Goal: Information Seeking & Learning: Stay updated

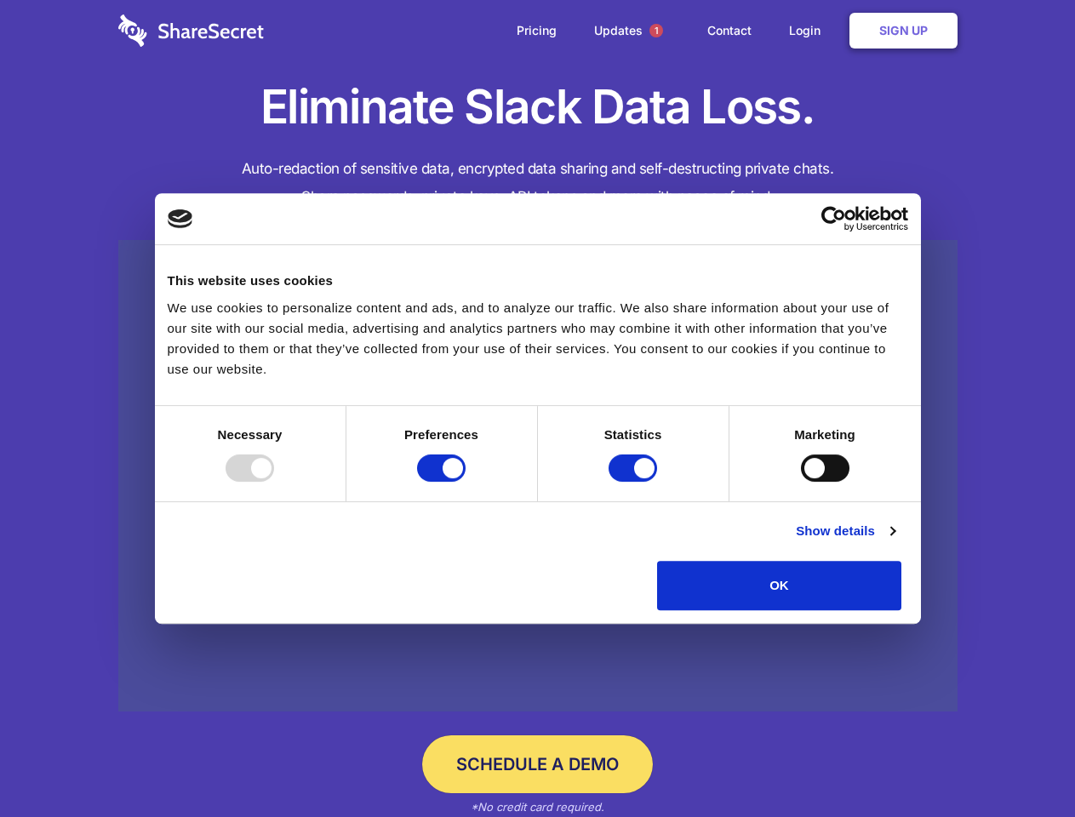
click at [274, 482] on div at bounding box center [249, 467] width 48 height 27
click at [465, 482] on input "Preferences" at bounding box center [441, 467] width 48 height 27
checkbox input "false"
click at [635, 482] on input "Statistics" at bounding box center [632, 467] width 48 height 27
checkbox input "false"
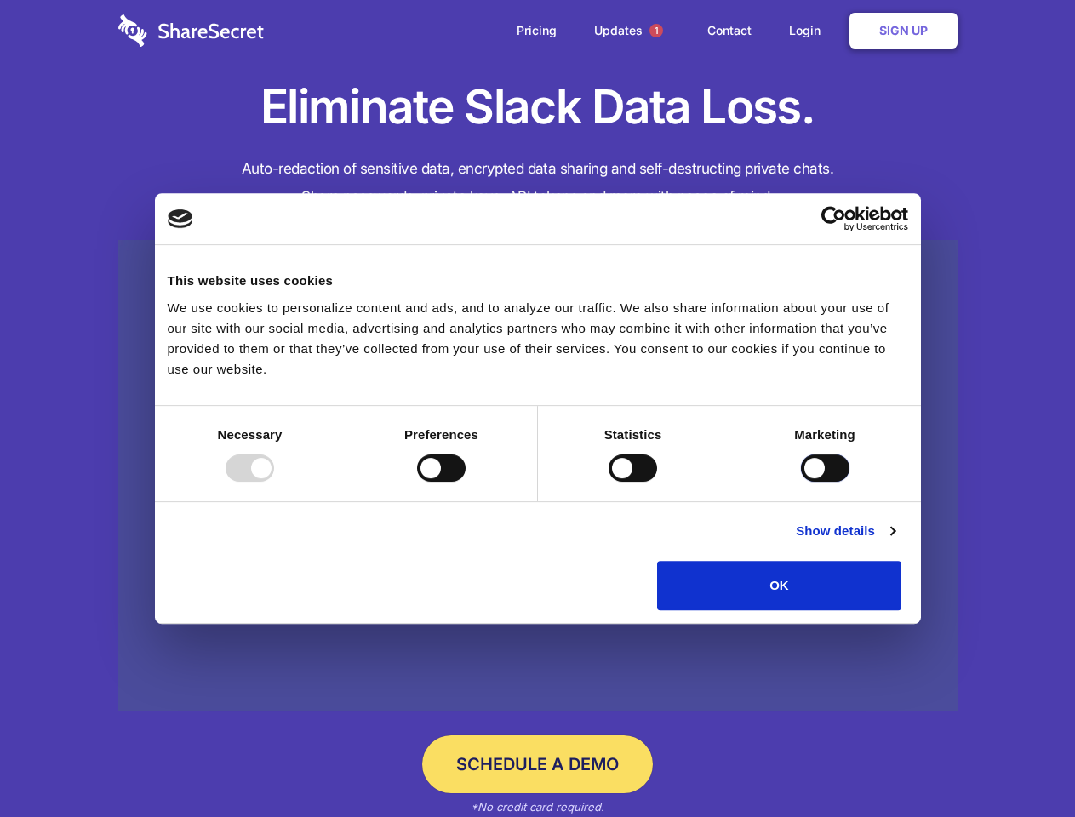
click at [801, 482] on input "Marketing" at bounding box center [825, 467] width 48 height 27
checkbox input "true"
click at [894, 541] on link "Show details" at bounding box center [845, 531] width 99 height 20
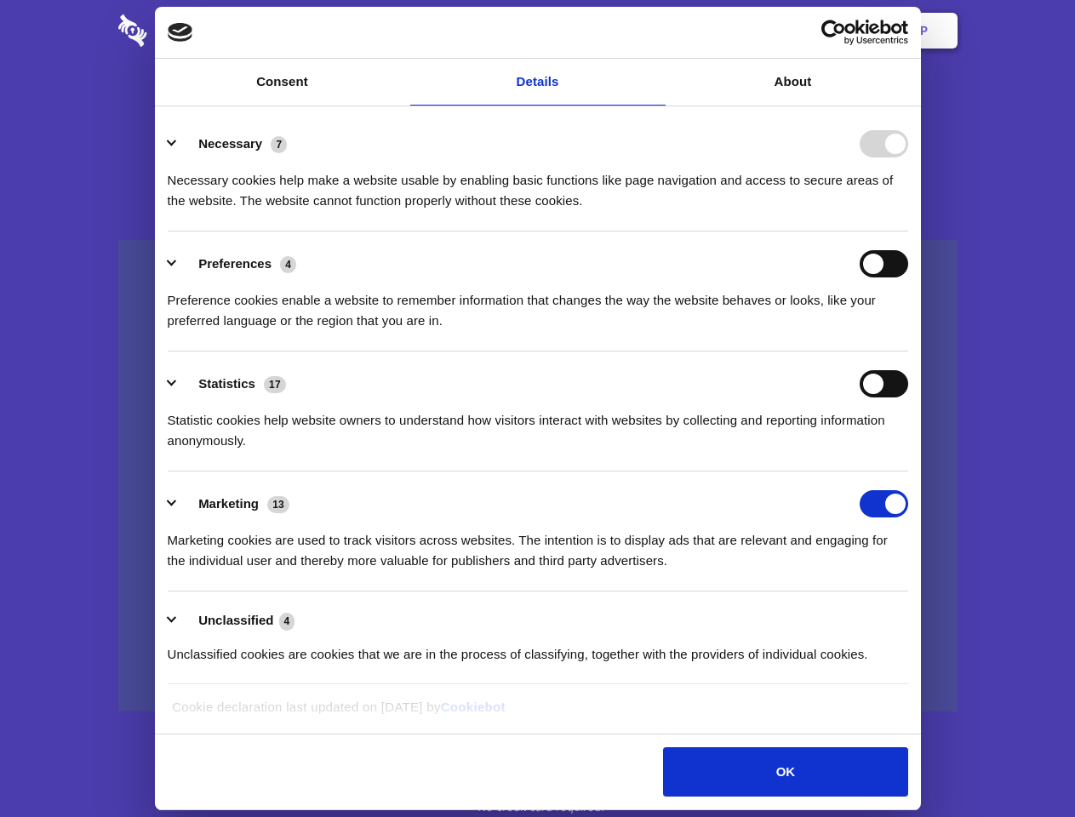
click at [908, 231] on li "Necessary 7 Necessary cookies help make a website usable by enabling basic func…" at bounding box center [538, 171] width 740 height 120
click at [655, 31] on span "1" at bounding box center [656, 31] width 14 height 14
